Goal: Information Seeking & Learning: Learn about a topic

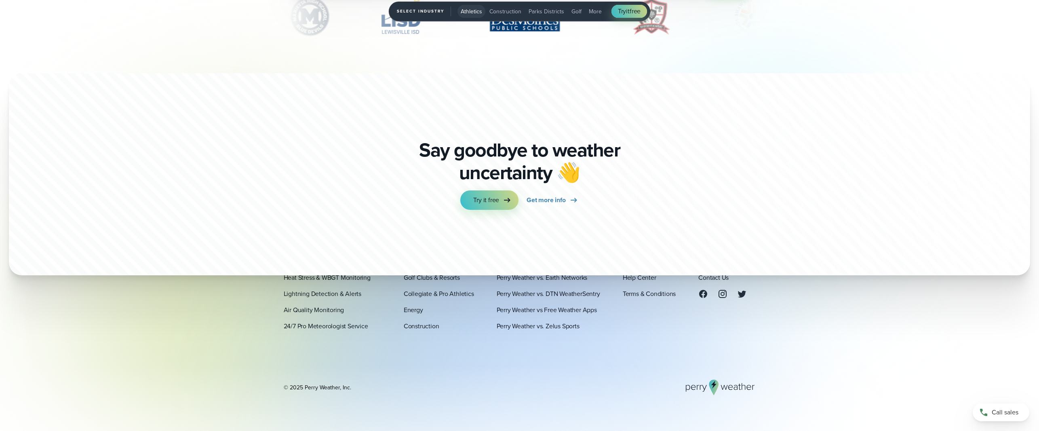
scroll to position [2900, 0]
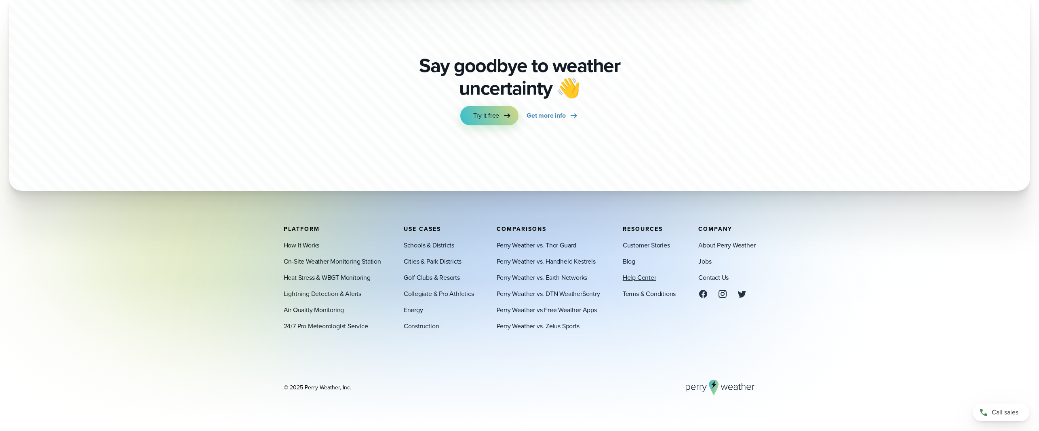
click at [648, 278] on link "Help Center" at bounding box center [640, 277] width 34 height 10
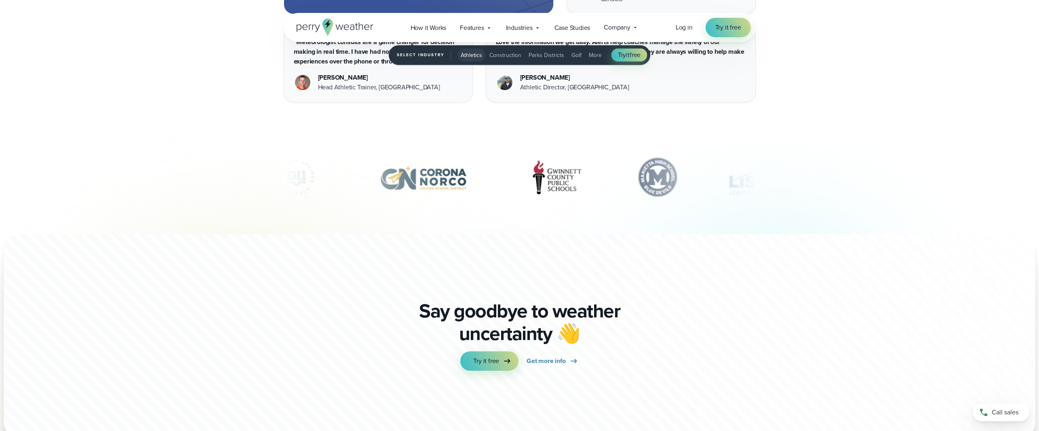
scroll to position [2974, 0]
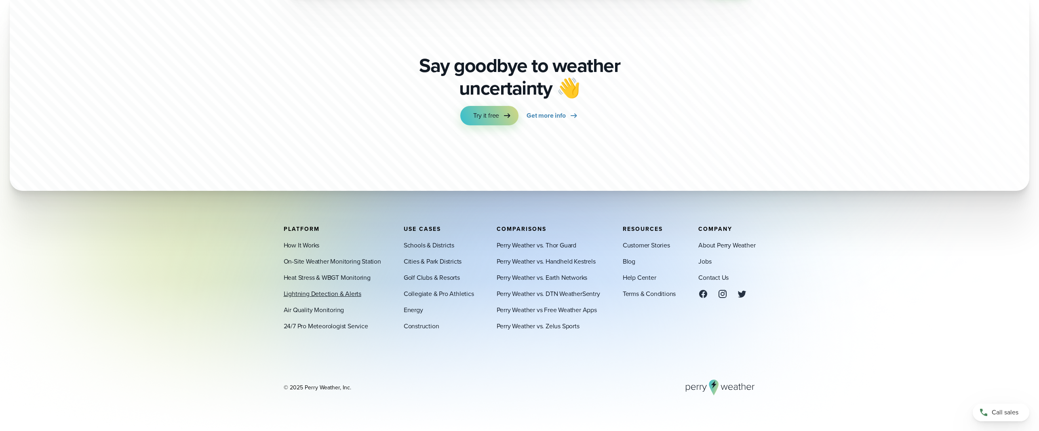
click at [312, 293] on link "Lightning Detection & Alerts" at bounding box center [323, 294] width 78 height 10
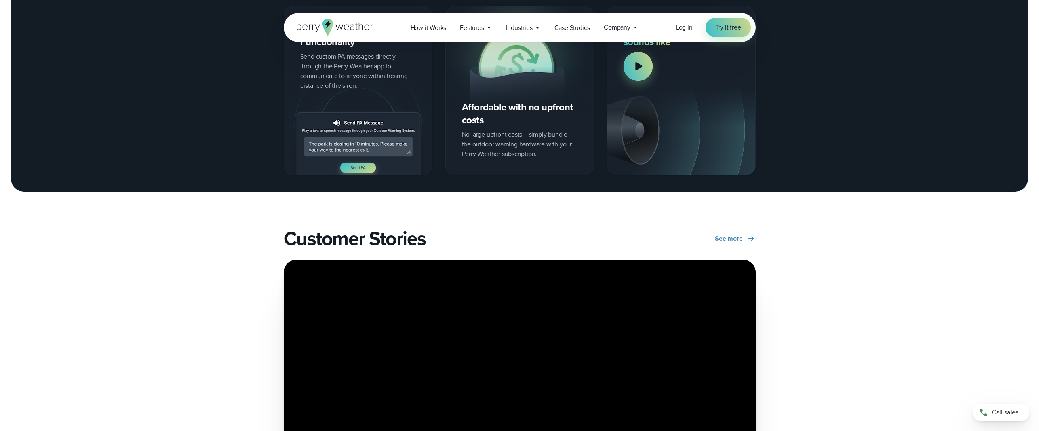
scroll to position [435, 0]
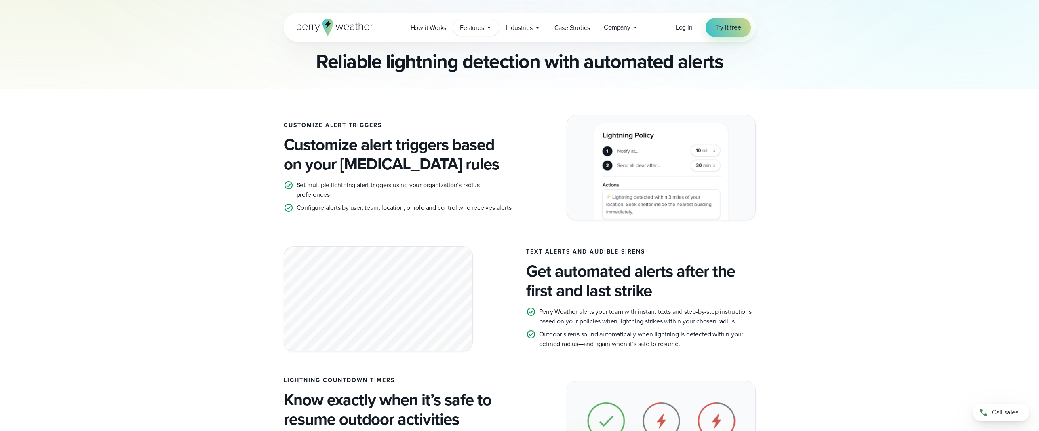
click at [493, 27] on div "Features Explore All Features Explore Perry Weather's on-site weather hardware …" at bounding box center [476, 27] width 46 height 17
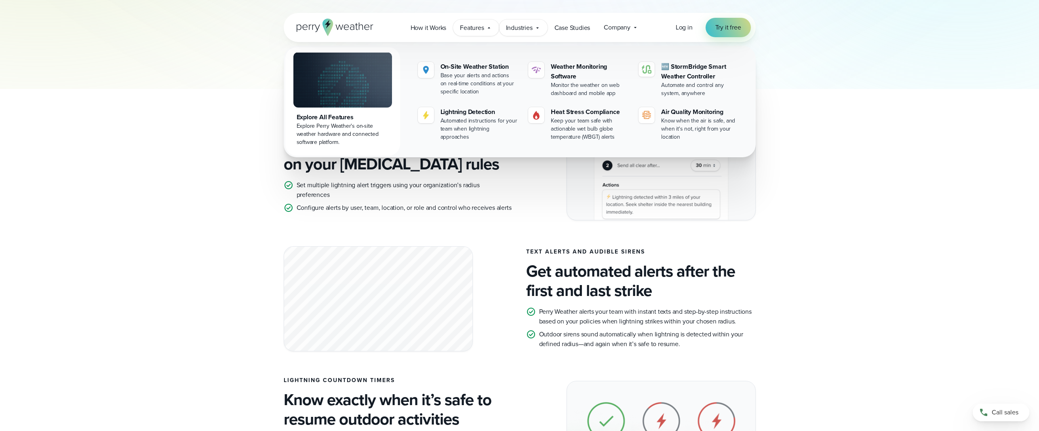
click at [537, 30] on icon at bounding box center [537, 28] width 6 height 6
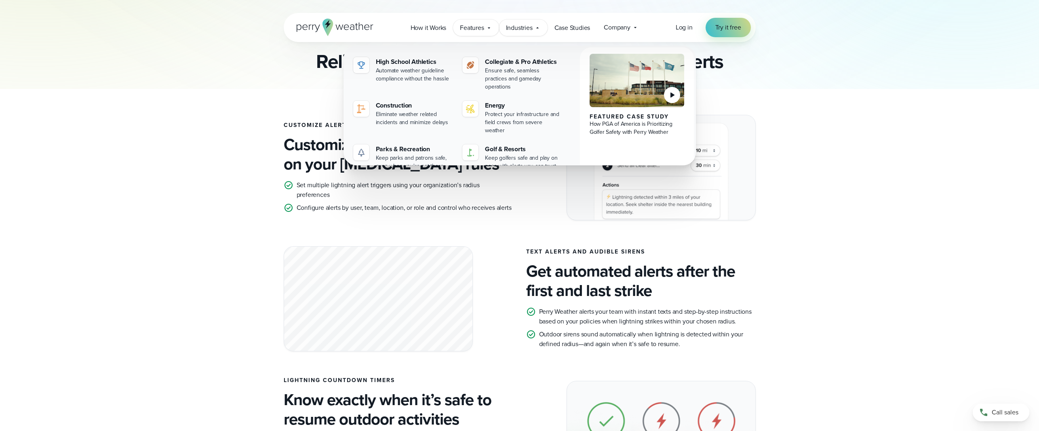
click at [476, 27] on span "Features" at bounding box center [472, 28] width 24 height 10
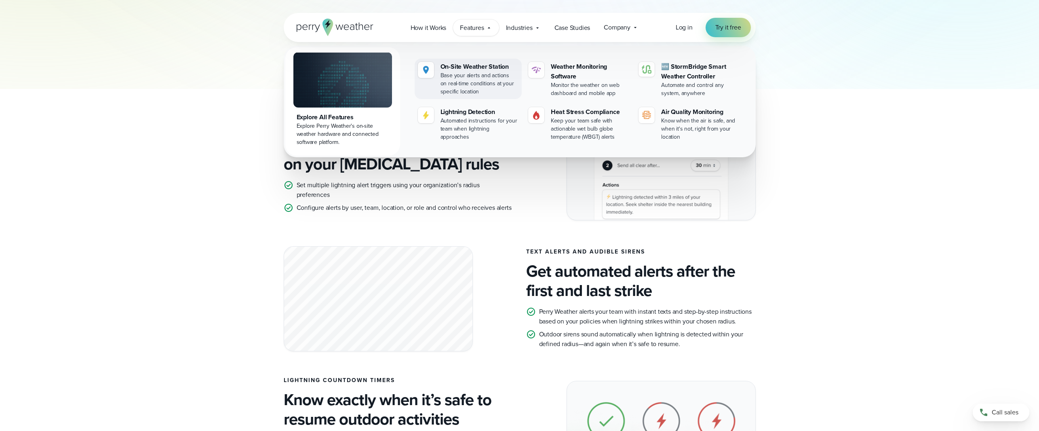
click at [471, 66] on div "On-Site Weather Station" at bounding box center [479, 67] width 78 height 10
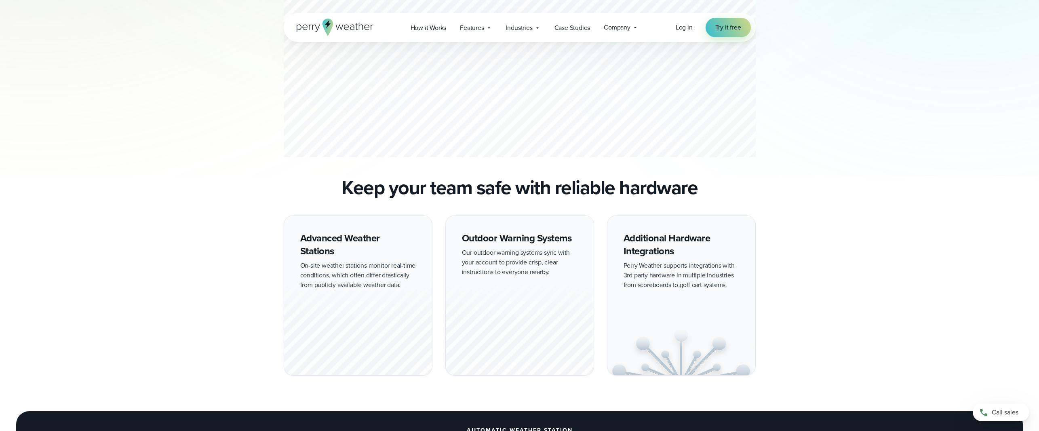
scroll to position [727, 0]
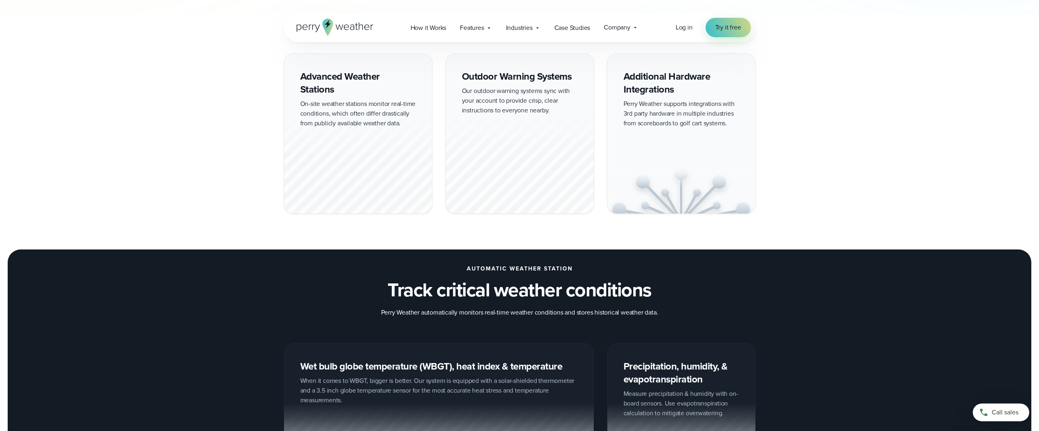
click at [520, 168] on div at bounding box center [520, 163] width 148 height 100
click at [519, 76] on div "Outdoor Warning Systems Our outdoor warning systems sync with your account to p…" at bounding box center [519, 133] width 149 height 160
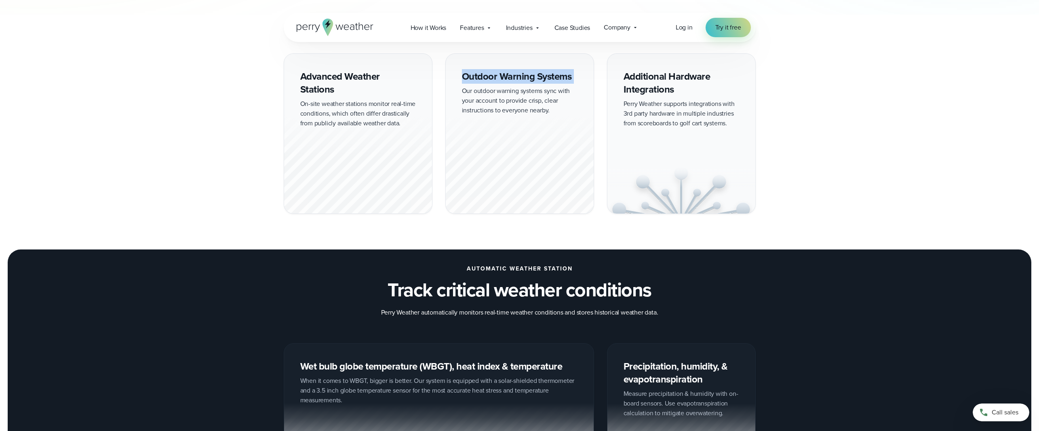
click at [519, 76] on div "Outdoor Warning Systems Our outdoor warning systems sync with your account to p…" at bounding box center [519, 133] width 149 height 160
click at [651, 74] on div "Additional Hardware Integrations Perry Weather supports integrations with 3rd p…" at bounding box center [681, 133] width 149 height 160
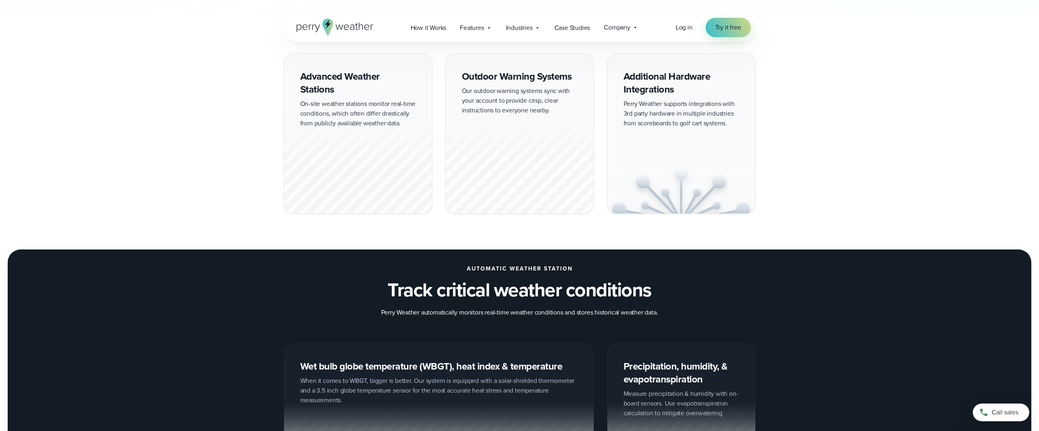
click at [343, 76] on div "Advanced Weather Stations On-site weather stations monitor real-time conditions…" at bounding box center [358, 133] width 149 height 160
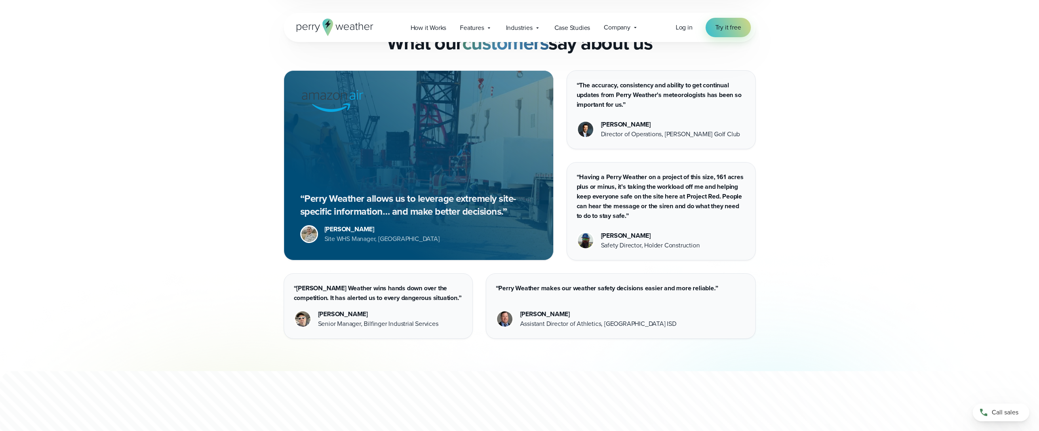
scroll to position [2423, 0]
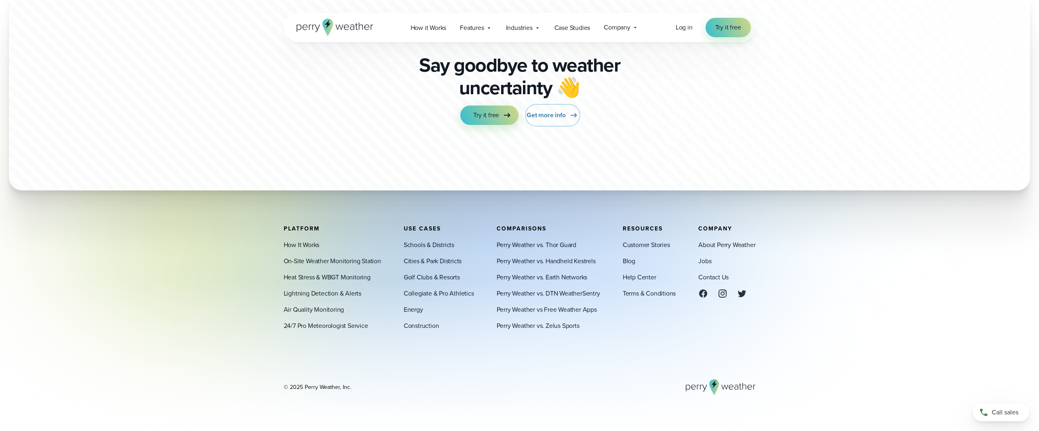
click at [561, 116] on span "Get more info" at bounding box center [546, 115] width 39 height 10
